Goal: Task Accomplishment & Management: Use online tool/utility

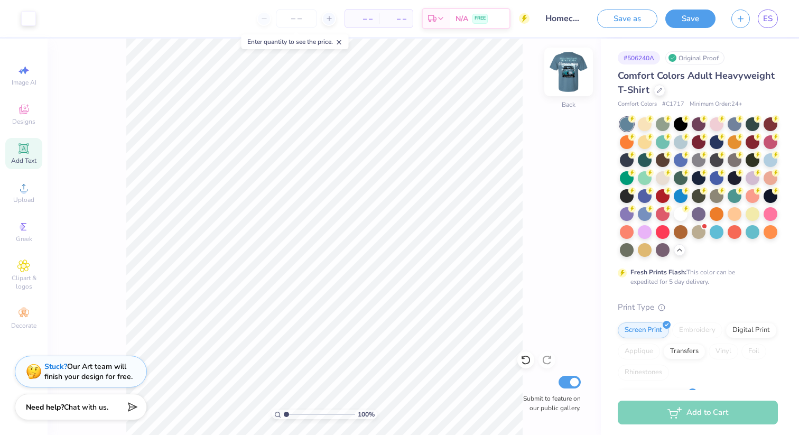
click at [576, 79] on img at bounding box center [568, 72] width 42 height 42
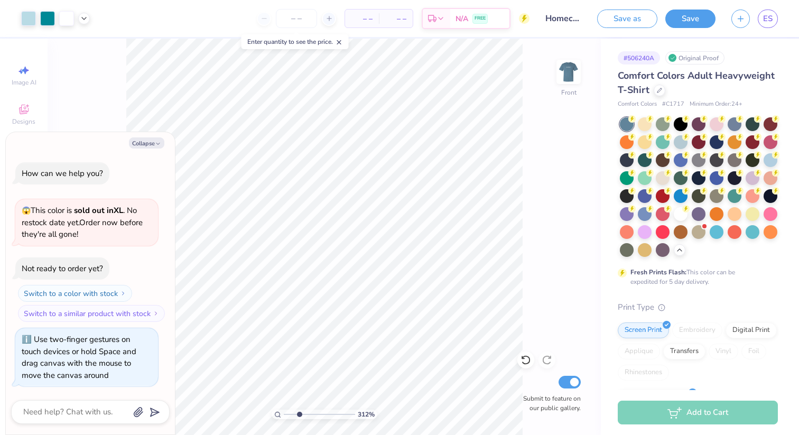
type input "3.12"
type textarea "x"
type input "3.46"
type textarea "x"
type input "3.6"
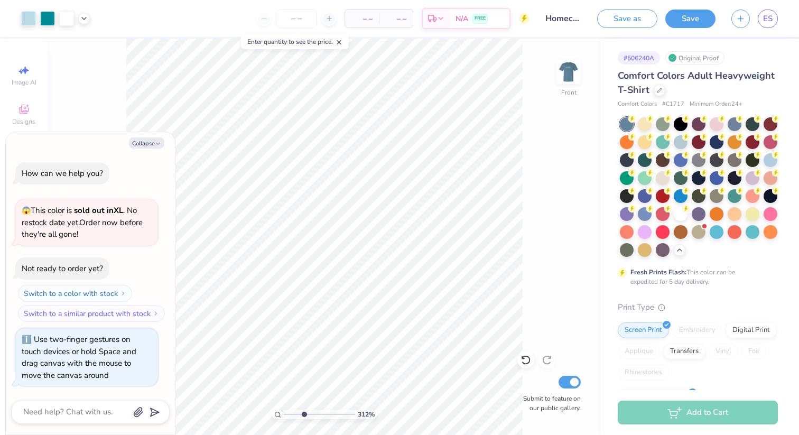
type textarea "x"
drag, startPoint x: 287, startPoint y: 412, endPoint x: 314, endPoint y: 411, distance: 27.0
type input "4.93"
click at [314, 411] on input "range" at bounding box center [319, 414] width 71 height 10
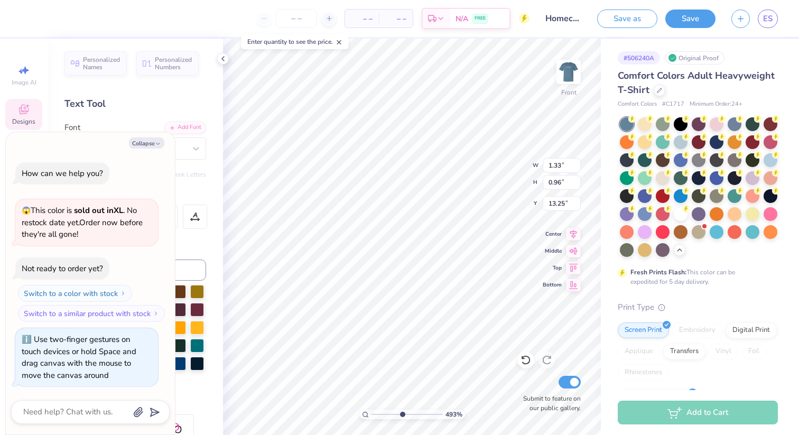
type textarea "x"
type input "13.18"
type textarea "x"
type input "2.55"
type input "1.27"
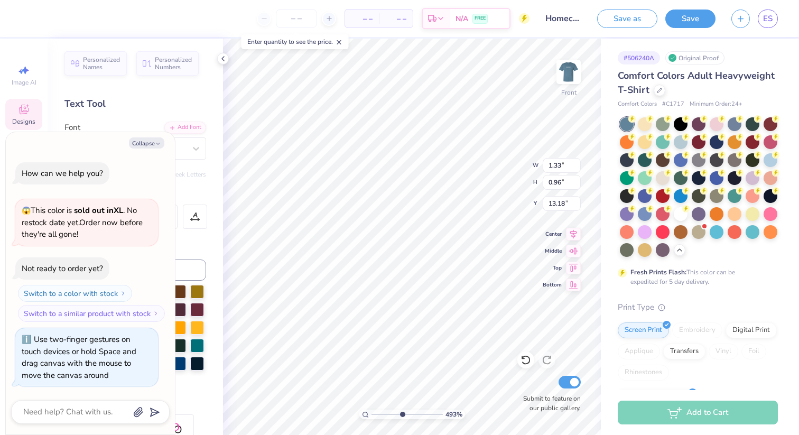
type input "13.80"
type textarea "x"
type input "13.75"
type textarea "x"
type input "1.59"
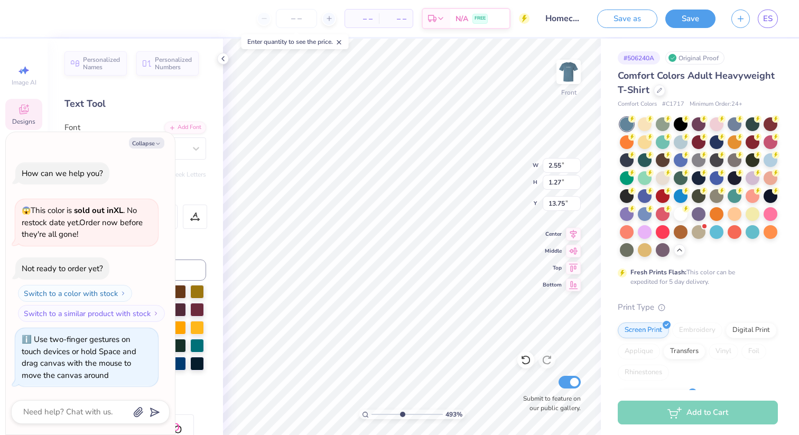
type input "0.99"
type input "14.67"
type textarea "x"
type input "14.58"
type textarea "x"
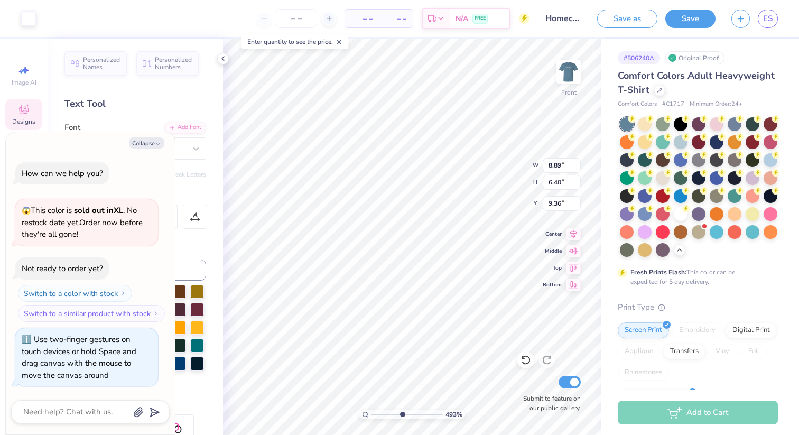
type input "1.59"
type input "0.99"
type input "14.58"
type textarea "x"
drag, startPoint x: 400, startPoint y: 414, endPoint x: 434, endPoint y: 412, distance: 33.8
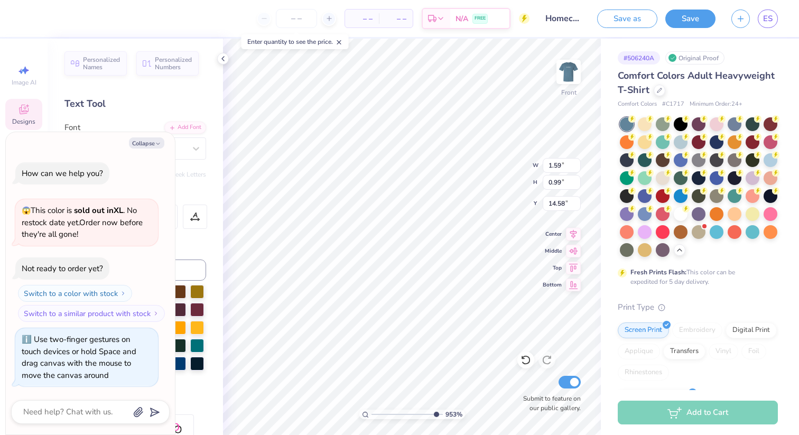
type input "9.53"
click at [434, 412] on input "range" at bounding box center [406, 414] width 71 height 10
type textarea "x"
type input "2.55"
type input "1.27"
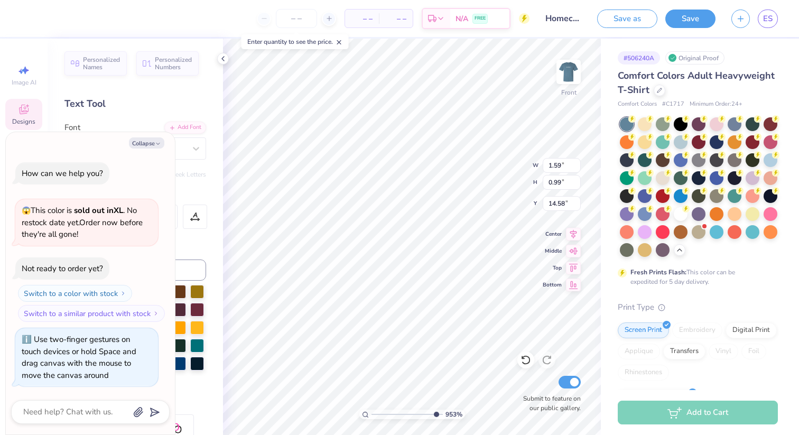
type input "13.75"
type textarea "x"
type input "13.72"
type textarea "x"
type input "1.59"
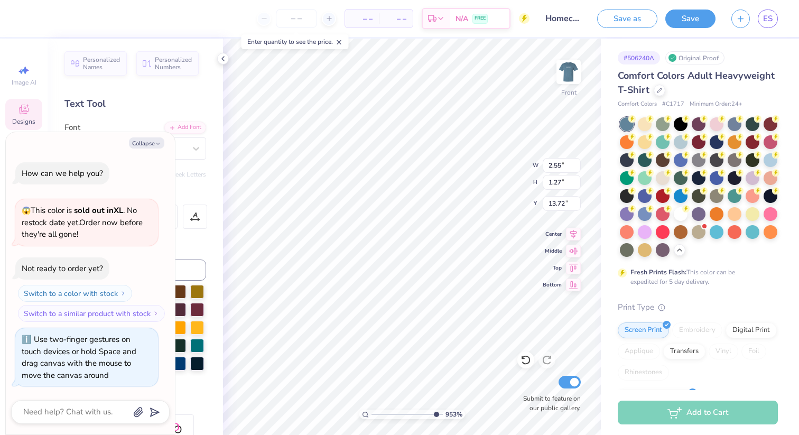
type input "0.99"
type input "14.58"
type textarea "x"
type input "14.51"
drag, startPoint x: 434, startPoint y: 413, endPoint x: 364, endPoint y: 414, distance: 69.7
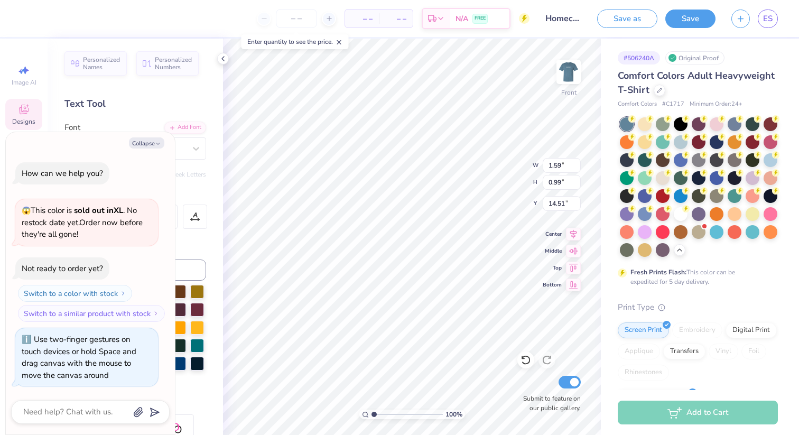
type input "1"
click at [371, 414] on input "range" at bounding box center [406, 414] width 71 height 10
click at [222, 61] on icon at bounding box center [223, 58] width 8 height 8
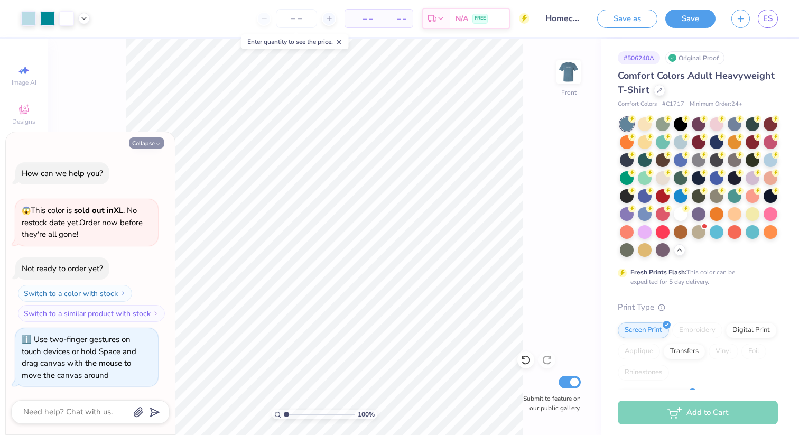
click at [150, 145] on button "Collapse" at bounding box center [146, 142] width 35 height 11
type textarea "x"
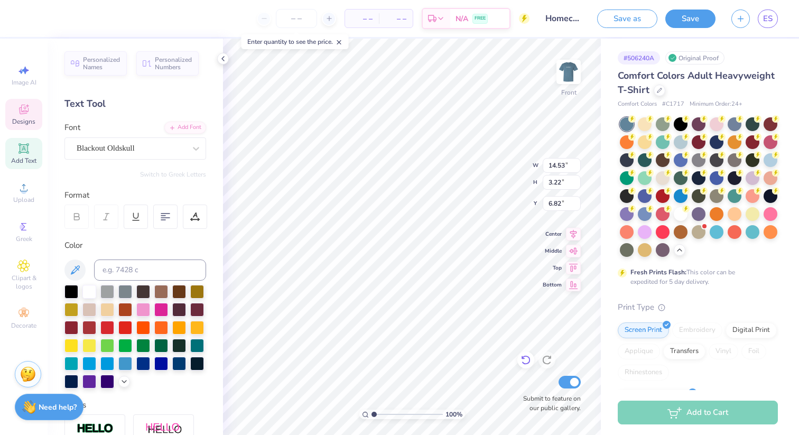
click at [528, 361] on icon at bounding box center [525, 359] width 11 height 11
type input "6.52"
type input "7.02"
type input "3.84"
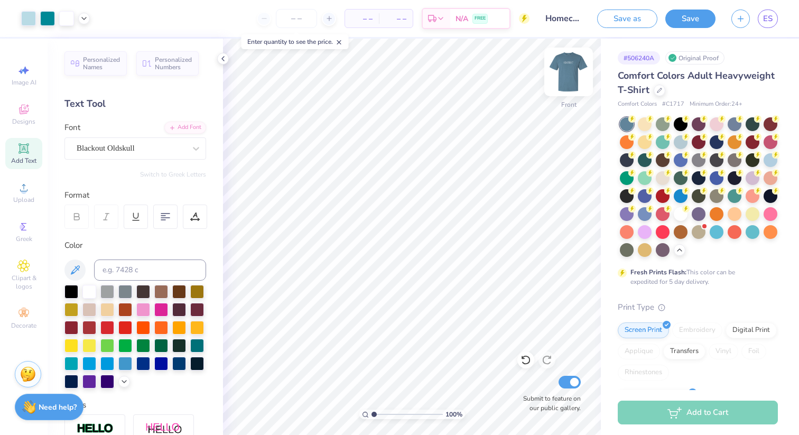
click at [572, 75] on img at bounding box center [568, 72] width 42 height 42
click at [572, 75] on img at bounding box center [568, 71] width 21 height 21
type input "3.44"
type input "6.40"
click at [225, 56] on icon at bounding box center [223, 58] width 8 height 8
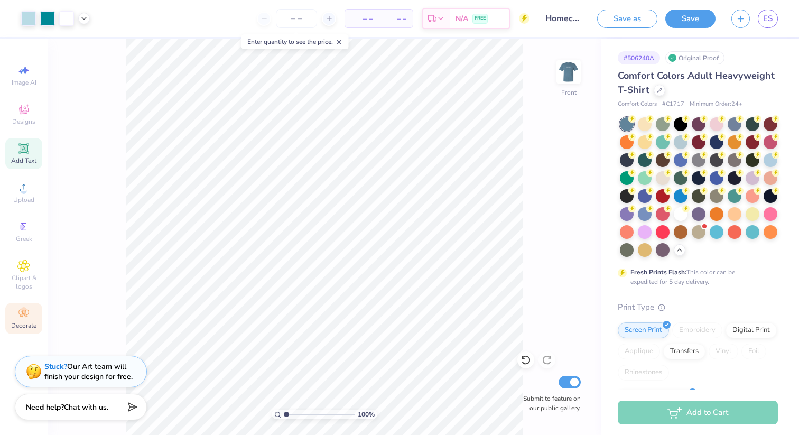
click at [20, 309] on icon at bounding box center [23, 313] width 13 height 13
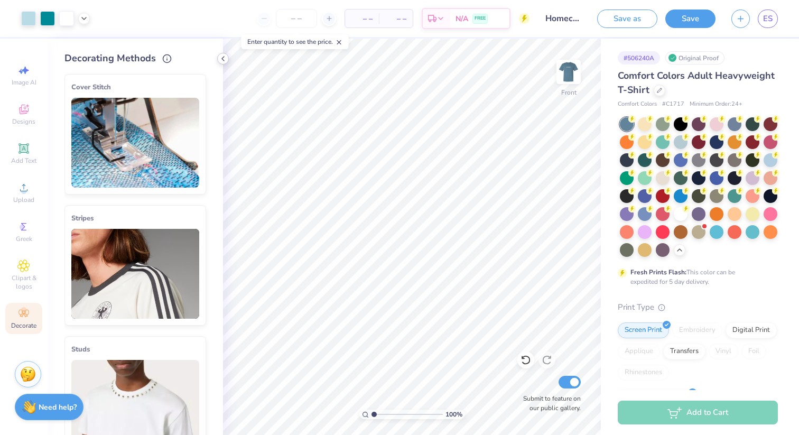
click at [221, 60] on icon at bounding box center [223, 58] width 8 height 8
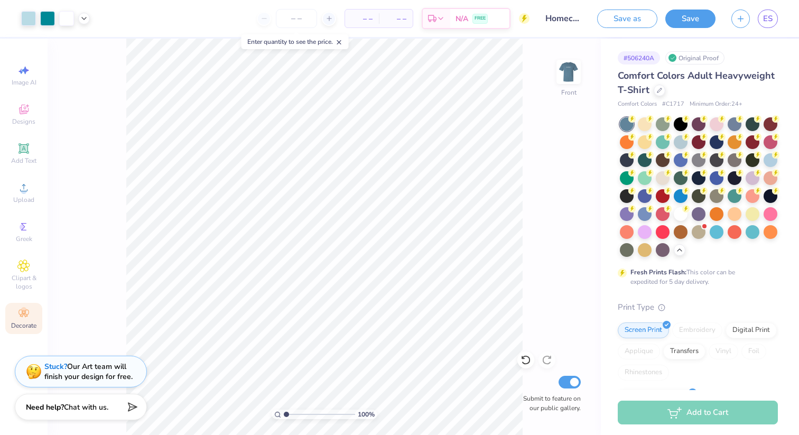
click at [101, 108] on div "100 % Front Submit to feature on our public gallery." at bounding box center [324, 237] width 553 height 396
click at [340, 43] on icon at bounding box center [338, 42] width 7 height 7
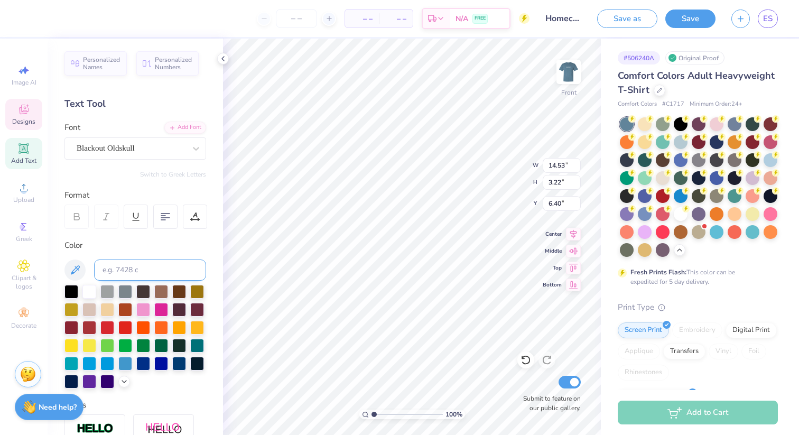
scroll to position [179, 0]
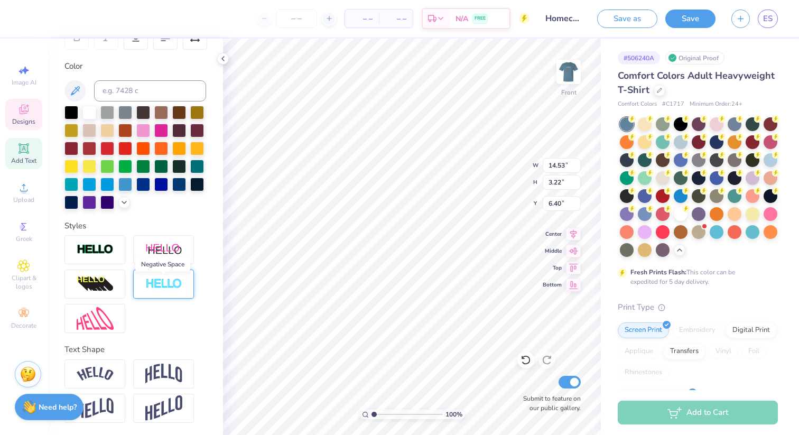
click at [160, 287] on img at bounding box center [163, 284] width 37 height 12
type input "3.25"
type input "6.38"
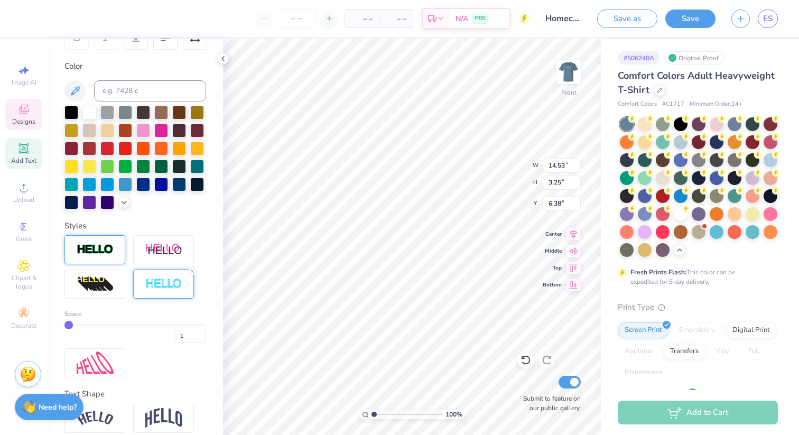
click at [98, 251] on img at bounding box center [95, 249] width 37 height 12
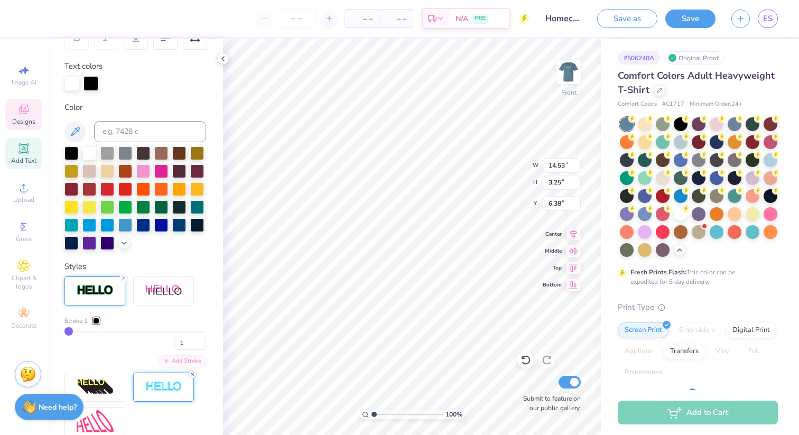
click at [192, 374] on icon at bounding box center [192, 374] width 6 height 6
click at [120, 279] on icon at bounding box center [123, 278] width 6 height 6
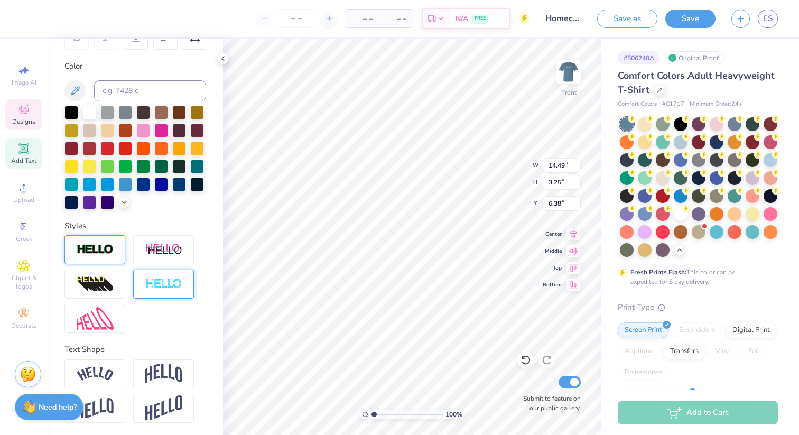
type input "14.49"
type input "3.21"
type input "6.40"
click at [101, 280] on img at bounding box center [95, 284] width 37 height 17
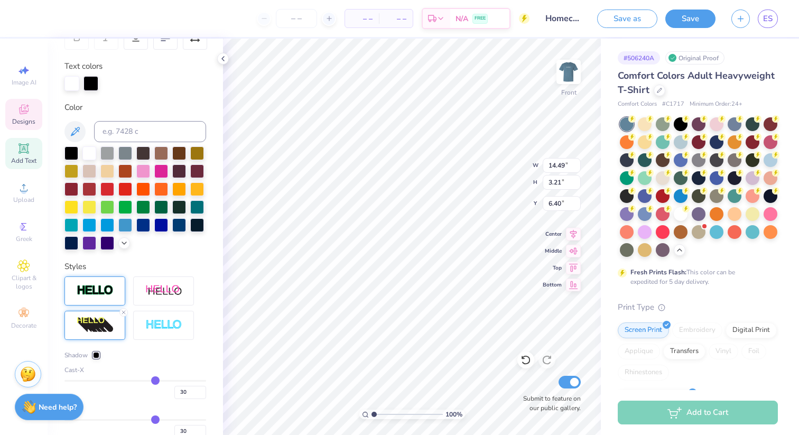
type input "14.53"
type input "3.22"
type input "6.88"
click at [123, 312] on icon at bounding box center [123, 312] width 6 height 6
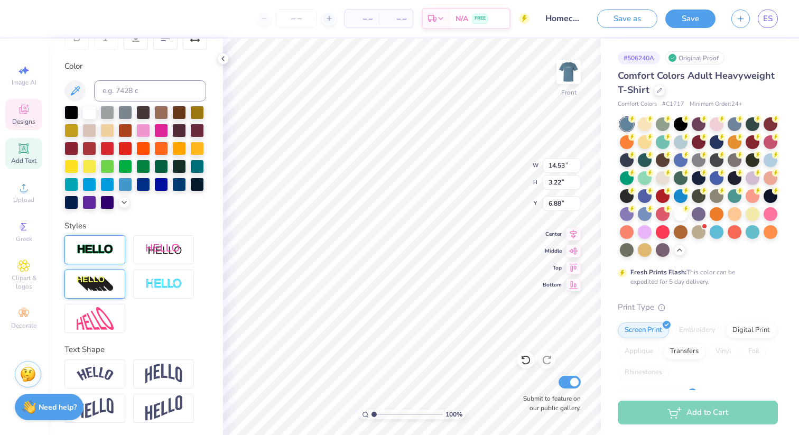
type input "11.18"
type input "2.48"
click at [523, 357] on icon at bounding box center [525, 360] width 9 height 10
click at [222, 60] on polyline at bounding box center [223, 59] width 2 height 4
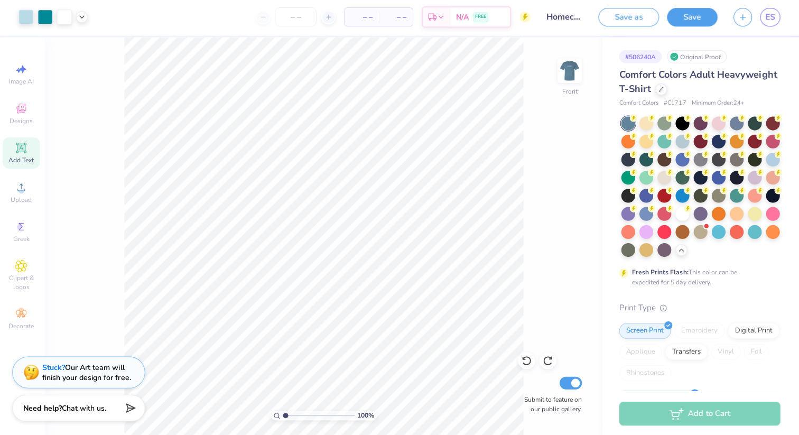
scroll to position [0, 0]
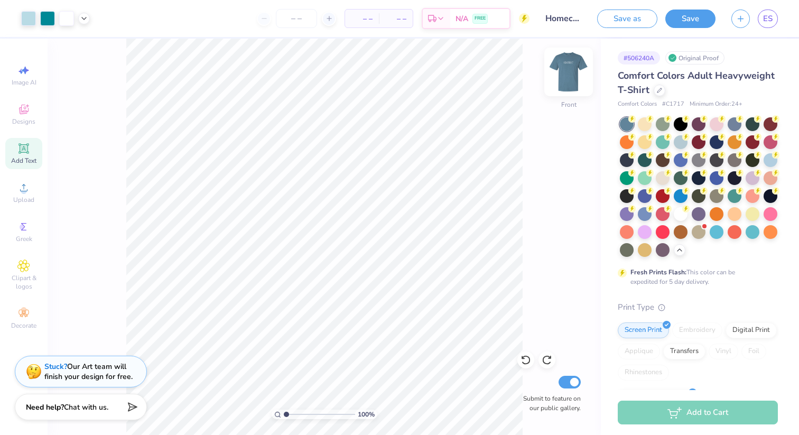
click at [575, 69] on img at bounding box center [568, 72] width 42 height 42
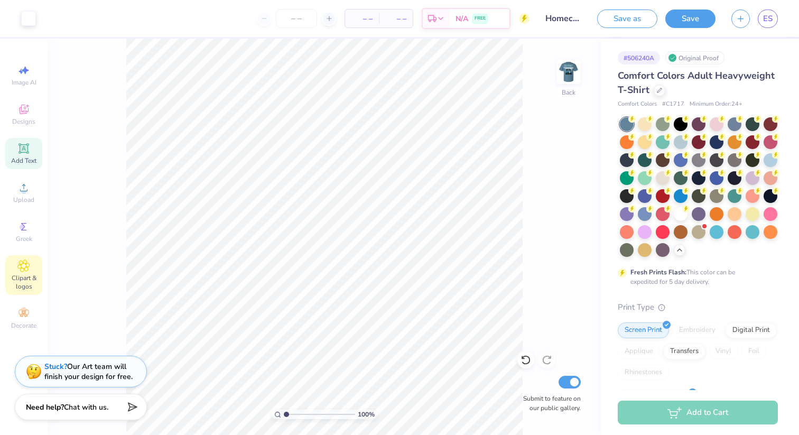
click at [17, 271] on icon at bounding box center [23, 265] width 12 height 13
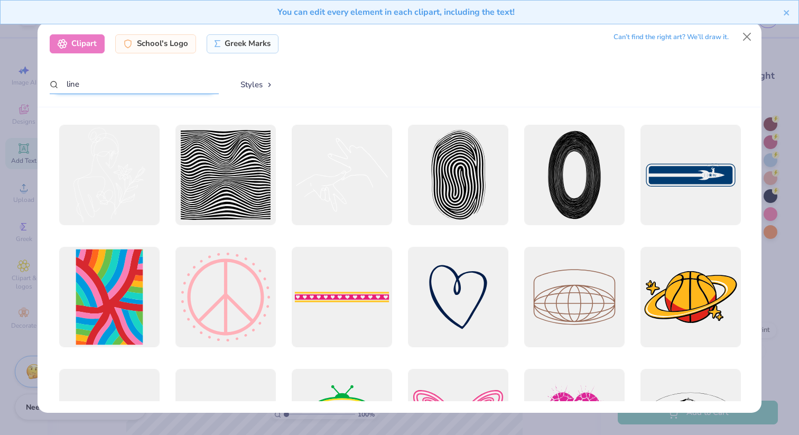
click at [84, 79] on input "line" at bounding box center [134, 84] width 169 height 20
drag, startPoint x: 84, startPoint y: 79, endPoint x: 50, endPoint y: 79, distance: 33.8
click at [50, 79] on input "line" at bounding box center [134, 84] width 169 height 20
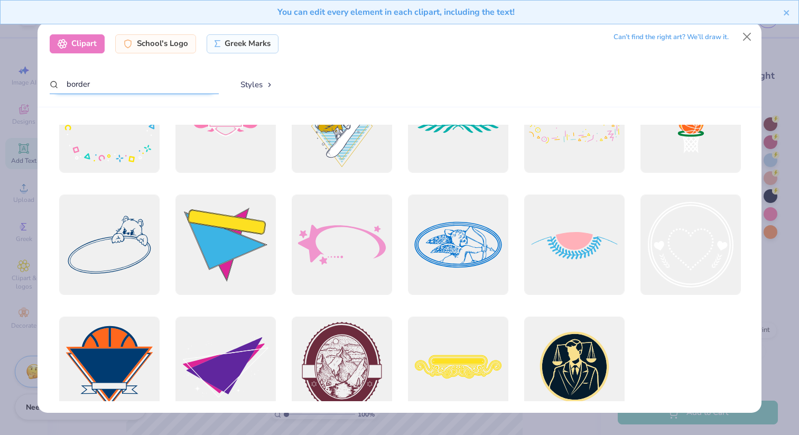
scroll to position [699, 0]
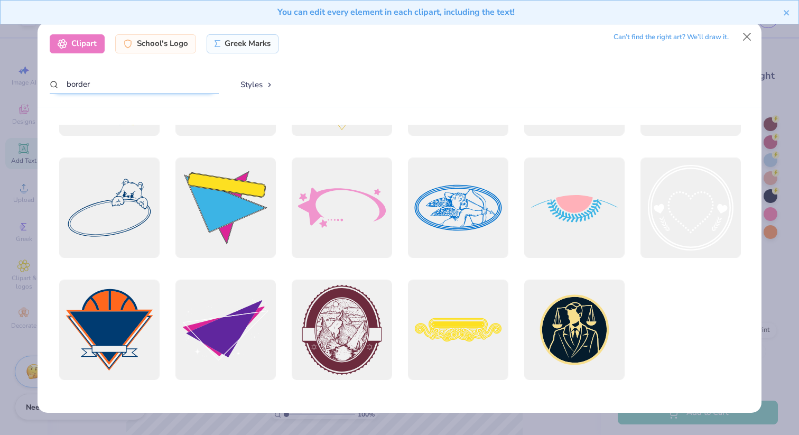
drag, startPoint x: 105, startPoint y: 84, endPoint x: 47, endPoint y: 84, distance: 57.6
click at [47, 84] on div "Clipart School's Logo Greek Marks Can’t find the right art? We’ll draw it. bord…" at bounding box center [399, 64] width 724 height 85
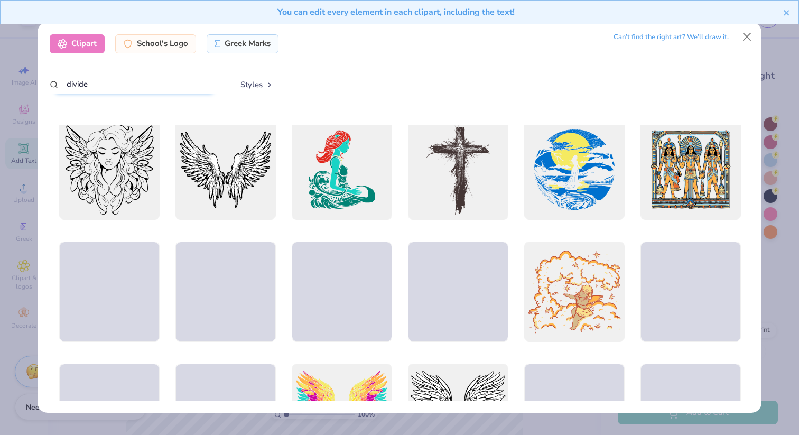
scroll to position [0, 0]
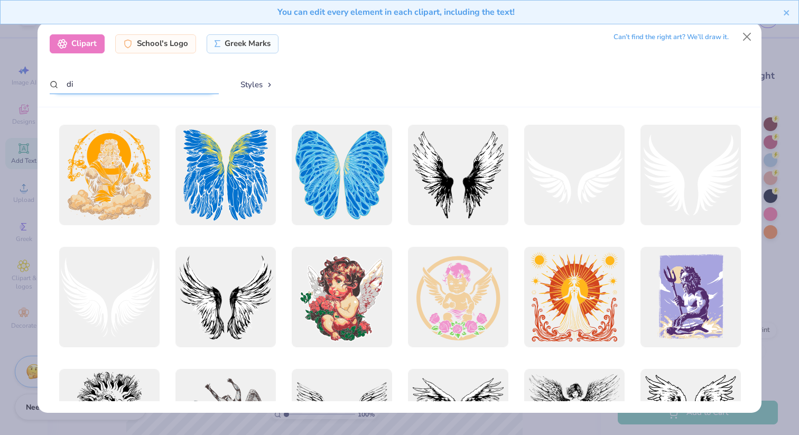
type input "d"
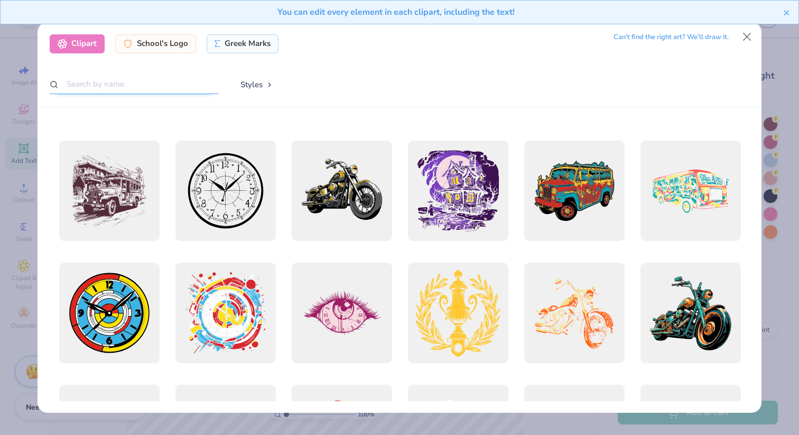
scroll to position [229, 0]
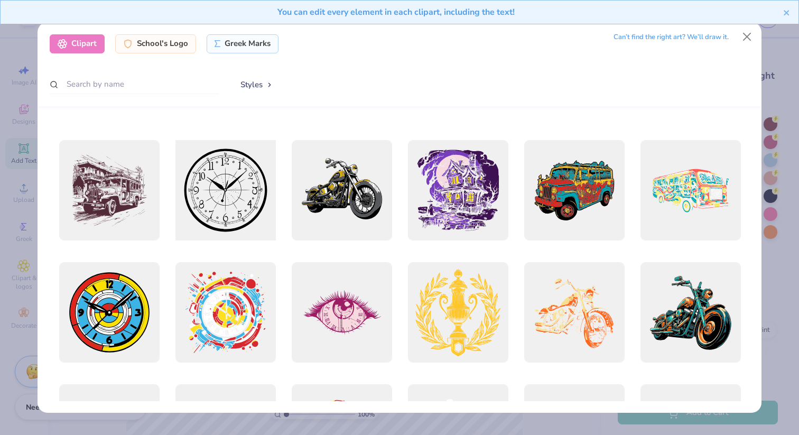
click at [236, 204] on div at bounding box center [225, 190] width 110 height 110
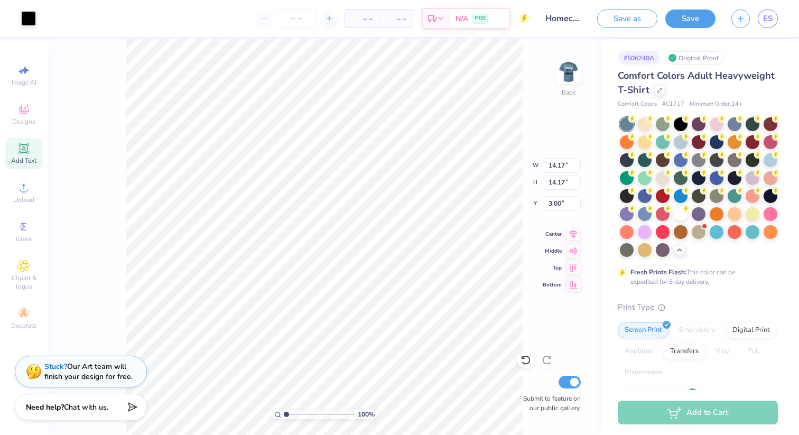
type input "6.28"
click at [27, 306] on div "Decorate" at bounding box center [23, 318] width 37 height 31
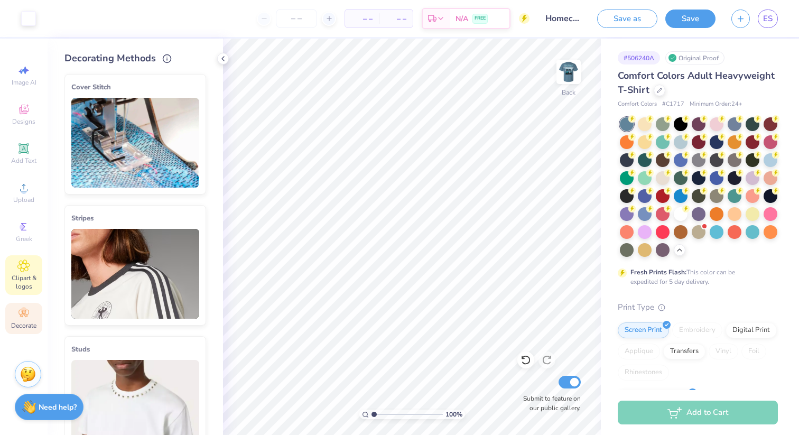
click at [27, 266] on icon at bounding box center [24, 266] width 12 height 12
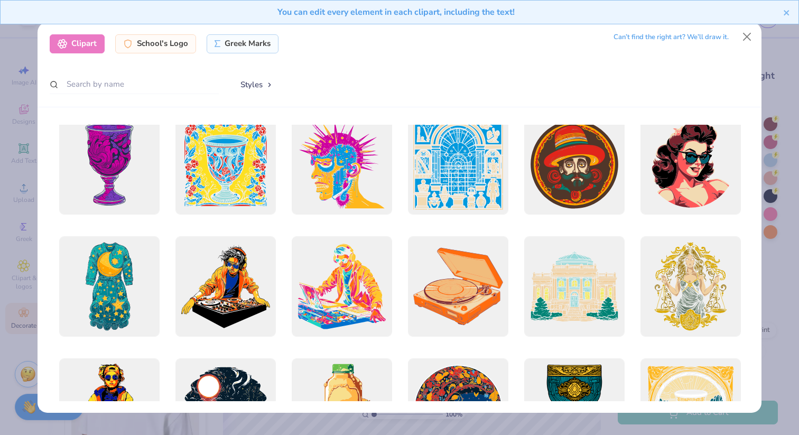
scroll to position [1680, 0]
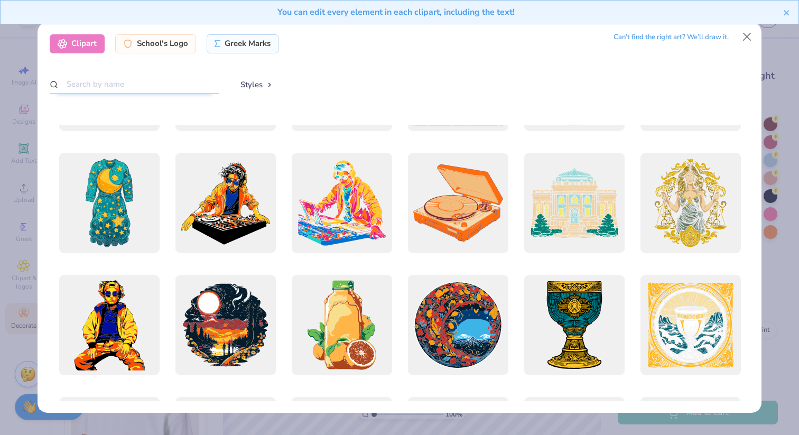
click at [104, 87] on input "text" at bounding box center [134, 84] width 169 height 20
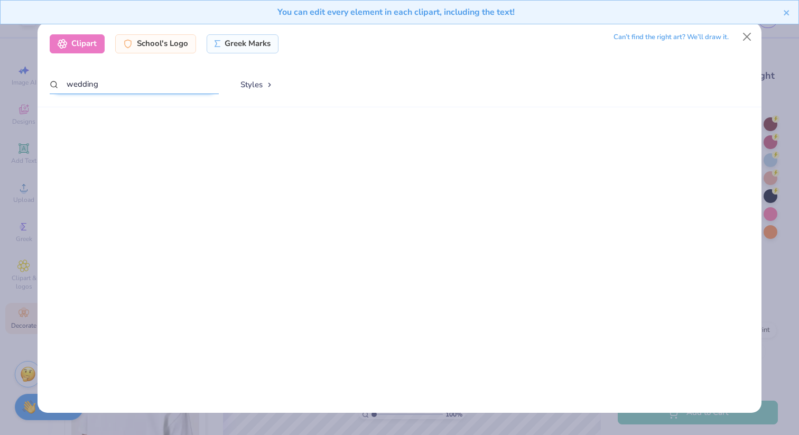
scroll to position [0, 0]
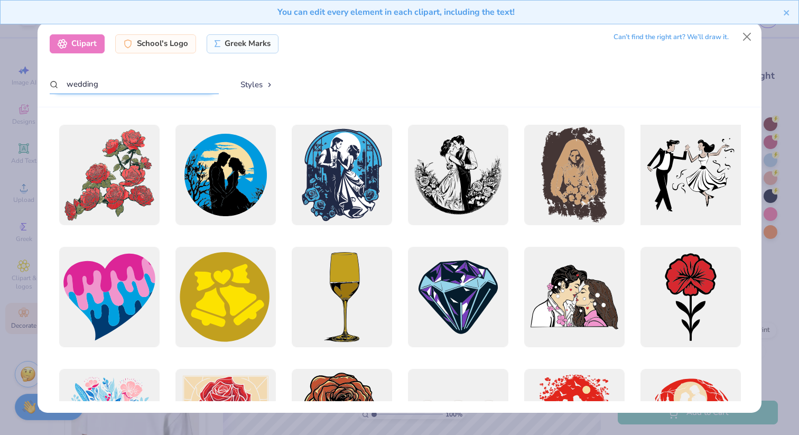
type input "wedding"
click at [689, 160] on div at bounding box center [690, 174] width 110 height 110
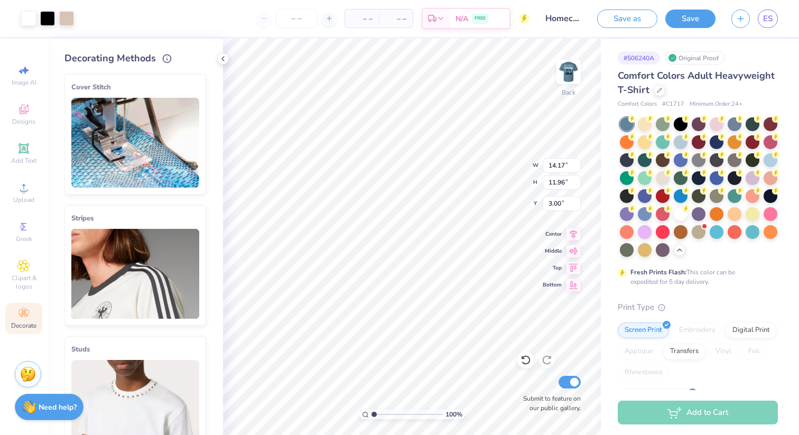
type input "8.93"
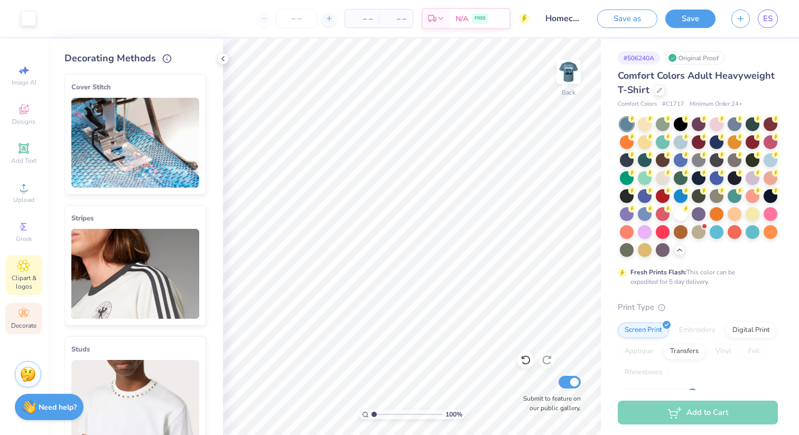
click at [26, 283] on span "Clipart & logos" at bounding box center [23, 282] width 37 height 17
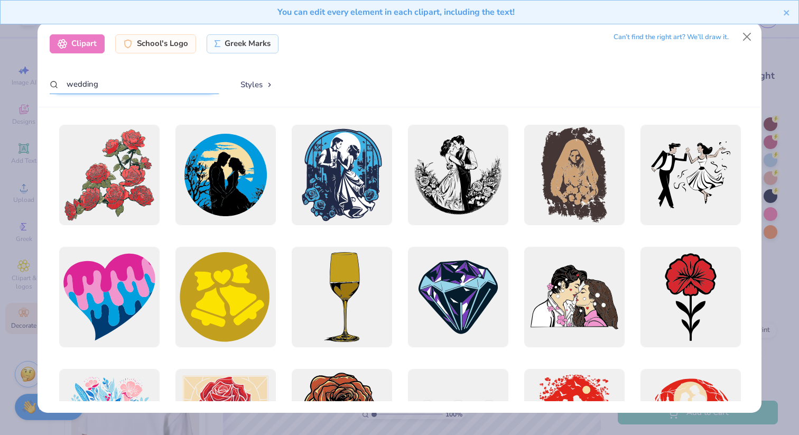
click at [160, 81] on input "wedding" at bounding box center [134, 84] width 169 height 20
drag, startPoint x: 160, startPoint y: 81, endPoint x: 37, endPoint y: 81, distance: 122.5
click at [37, 81] on div "Clipart School's Logo Greek Marks Can’t find the right art? We’ll draw it. wedd…" at bounding box center [399, 64] width 724 height 85
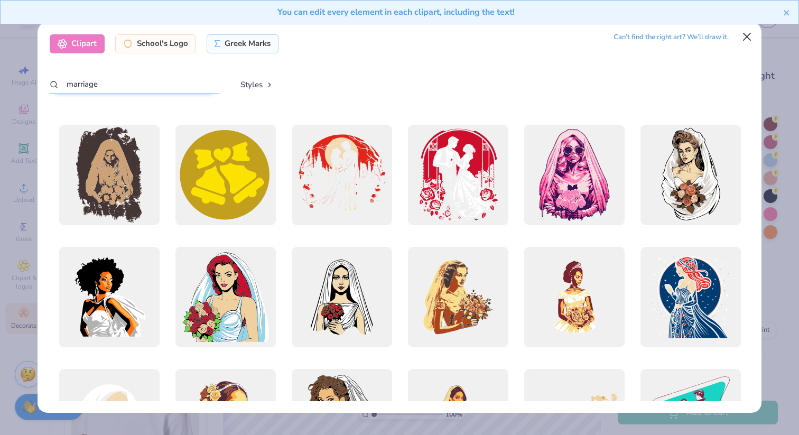
type input "marriage"
click at [745, 35] on button "Close" at bounding box center [747, 37] width 20 height 20
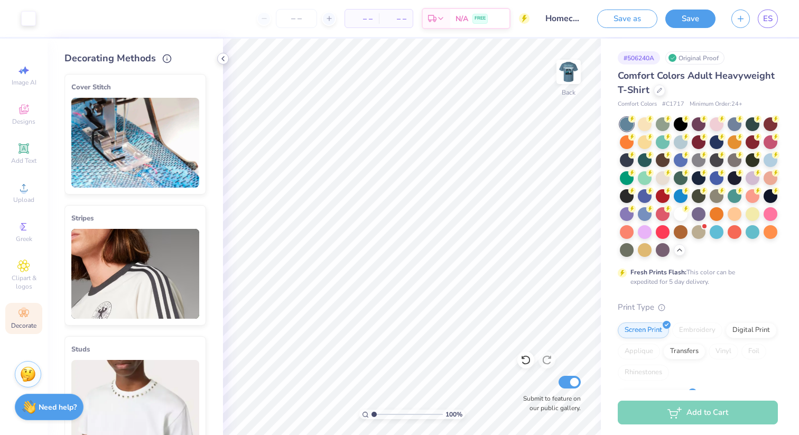
click at [222, 58] on polyline at bounding box center [223, 59] width 2 height 4
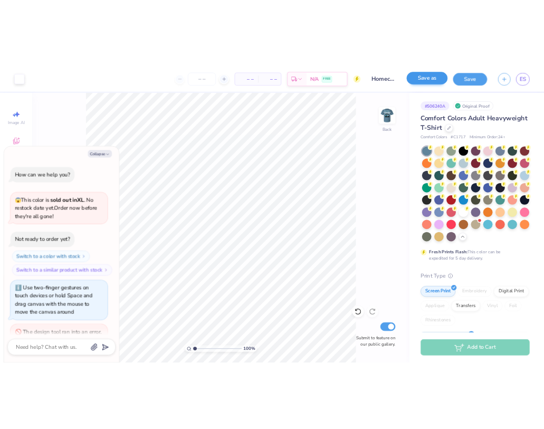
scroll to position [42, 0]
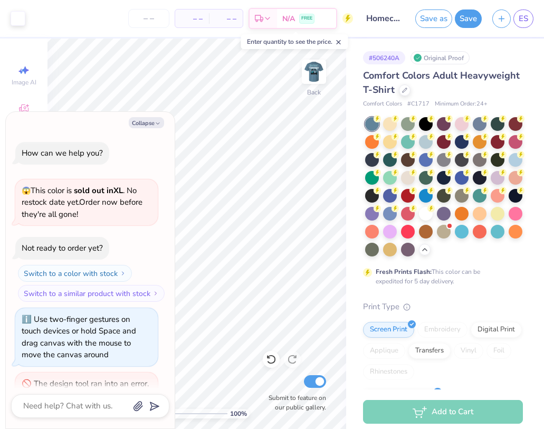
type textarea "x"
